Goal: Task Accomplishment & Management: Manage account settings

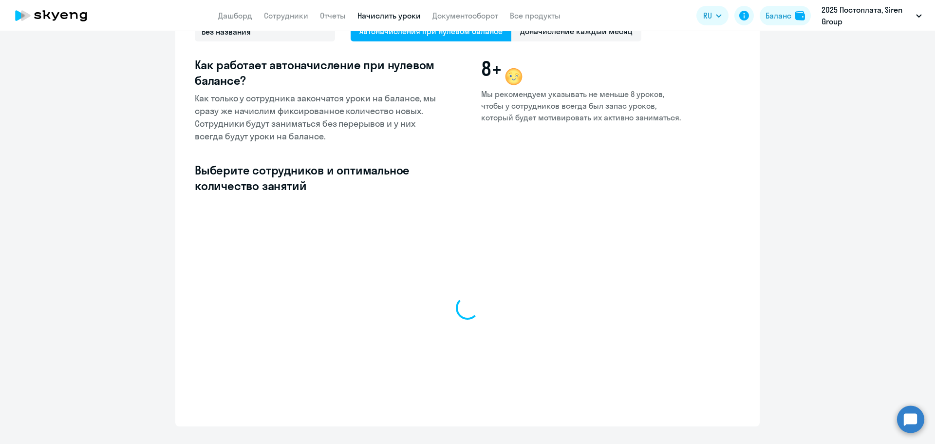
scroll to position [103, 0]
select select "10"
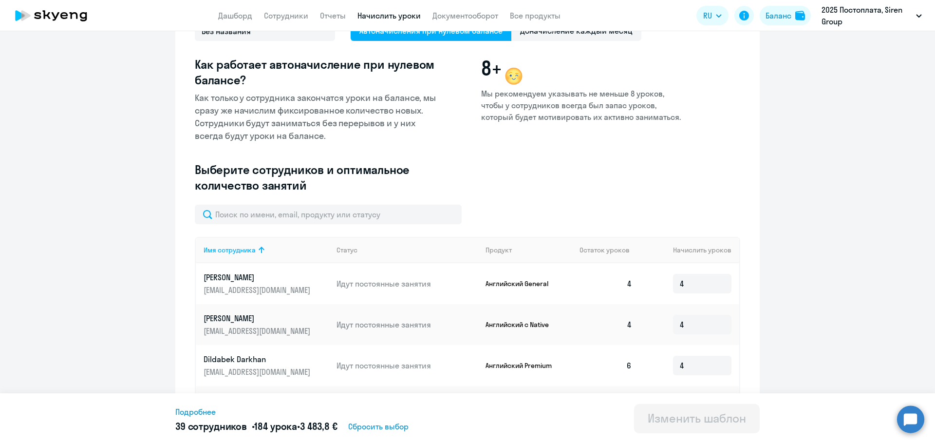
scroll to position [124, 0]
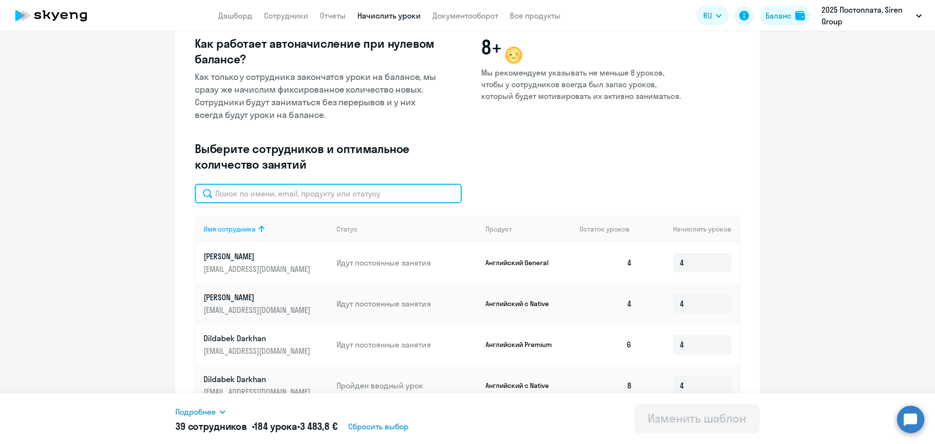
click at [333, 199] on input "text" at bounding box center [328, 193] width 267 height 19
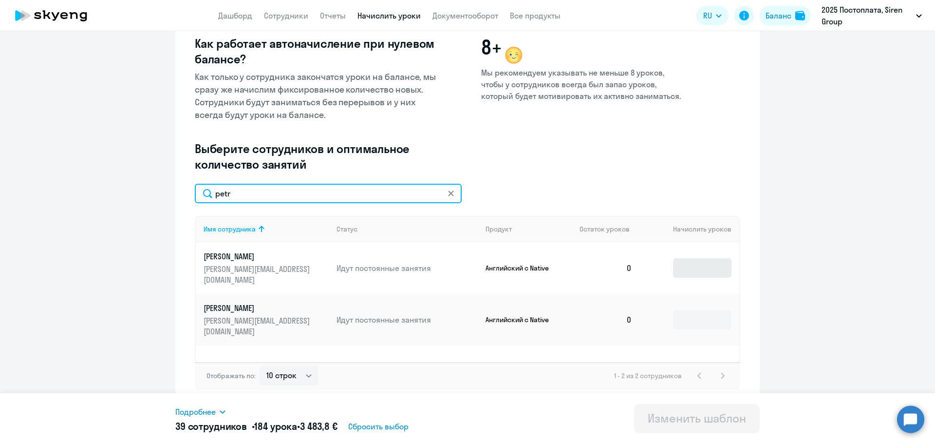
type input "petr"
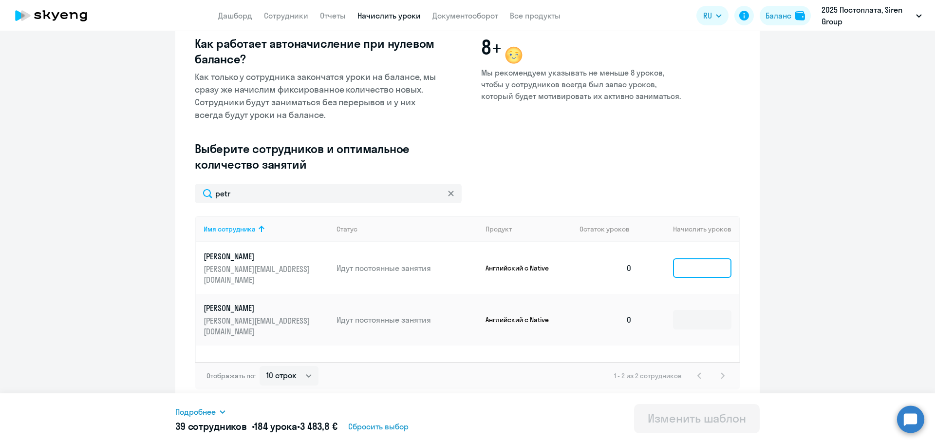
click at [703, 259] on input at bounding box center [702, 267] width 58 height 19
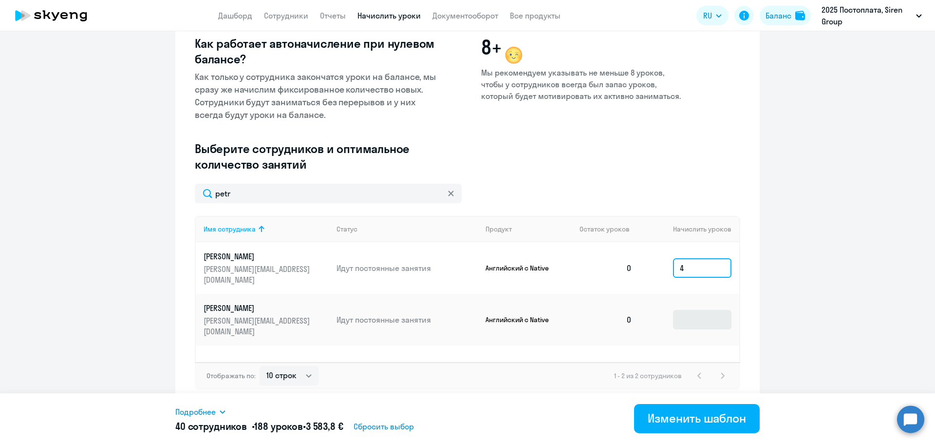
type input "4"
click at [689, 310] on input at bounding box center [702, 319] width 58 height 19
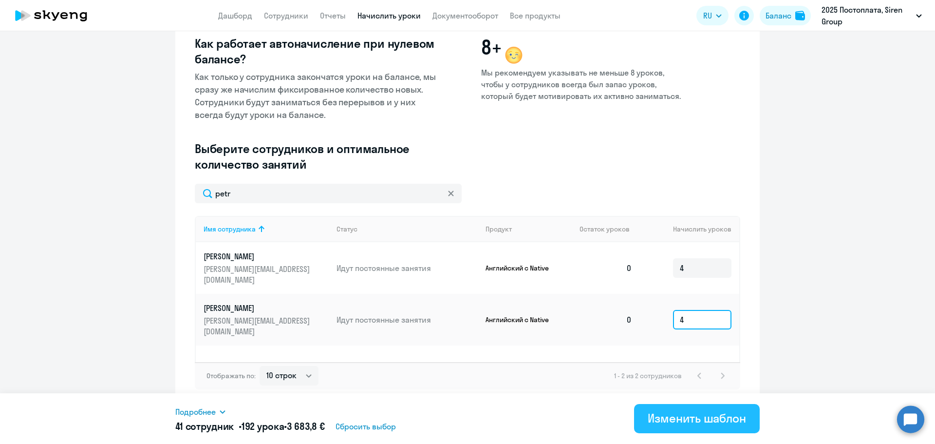
type input "4"
click at [671, 425] on div "Изменить шаблон" at bounding box center [697, 418] width 98 height 16
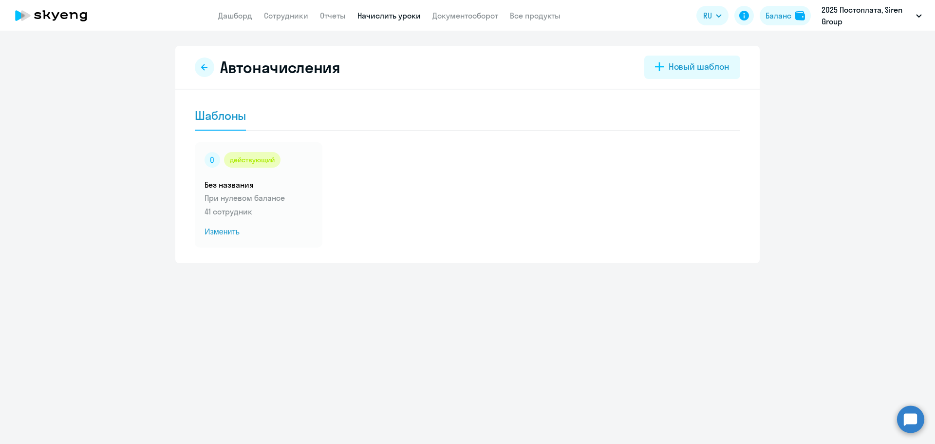
click at [747, 313] on div "Автоначисления Новый шаблон Шаблоны действующий Без названия При нулевом баланс…" at bounding box center [467, 237] width 935 height 412
